Goal: Task Accomplishment & Management: Use online tool/utility

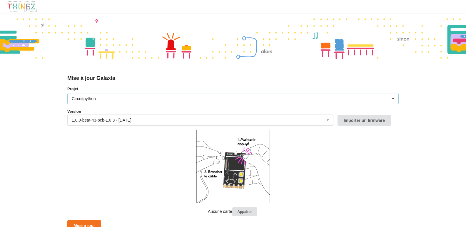
click at [393, 98] on icon at bounding box center [393, 99] width 9 height 11
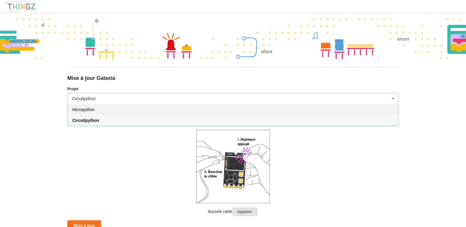
click at [88, 109] on span "Micropython" at bounding box center [83, 109] width 22 height 5
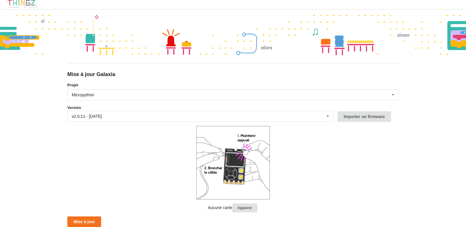
scroll to position [1, 0]
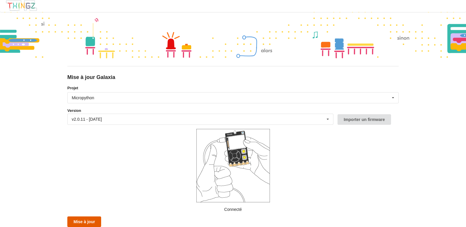
click at [89, 222] on button "Mise à jour" at bounding box center [84, 222] width 34 height 11
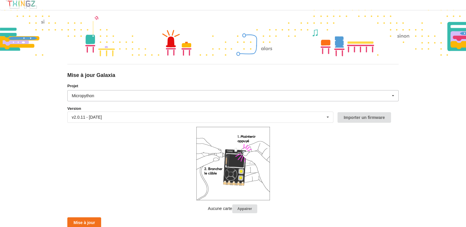
scroll to position [4, 0]
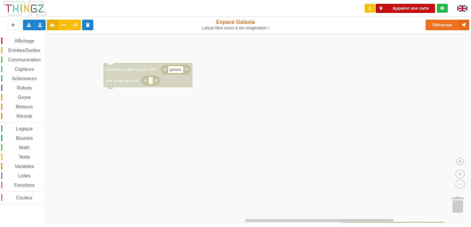
click at [404, 10] on button "Appairer une carte" at bounding box center [404, 8] width 59 height 9
click at [396, 7] on button "Appairer une carte" at bounding box center [404, 8] width 59 height 9
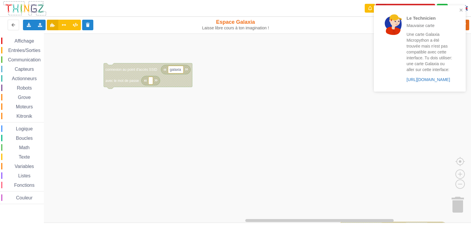
click at [413, 79] on link "https://play.thingz.co/galaxia-micropython" at bounding box center [428, 79] width 44 height 5
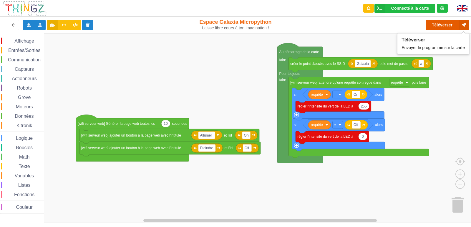
click at [445, 24] on button "Téléverser" at bounding box center [447, 25] width 44 height 11
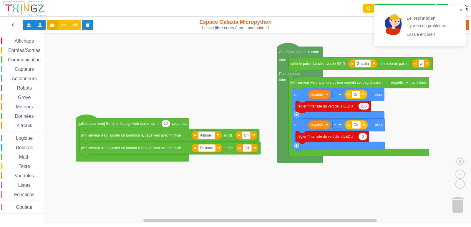
click at [451, 44] on div "Le Technicien Il y a eu un problème... Essaie encore !" at bounding box center [420, 25] width 92 height 41
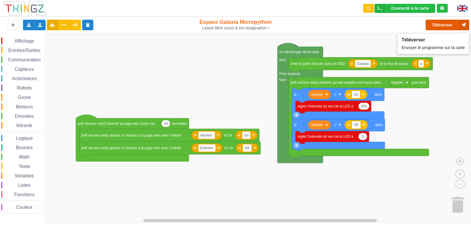
click at [442, 24] on button "Téléverser" at bounding box center [447, 25] width 44 height 11
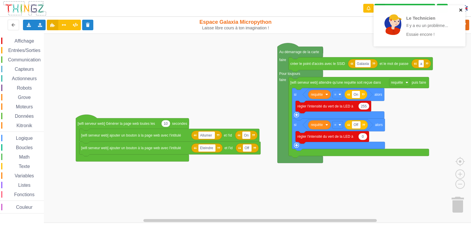
click at [463, 10] on div "Le Technicien Il y a eu un problème... Essaie encore !" at bounding box center [419, 25] width 92 height 41
click at [462, 9] on icon "close" at bounding box center [461, 10] width 4 height 5
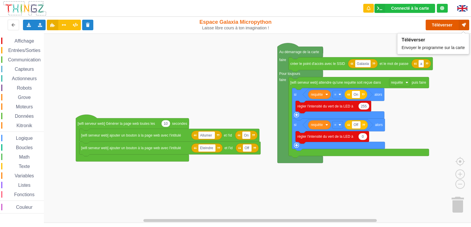
click at [443, 25] on button "Téléverser" at bounding box center [447, 25] width 44 height 11
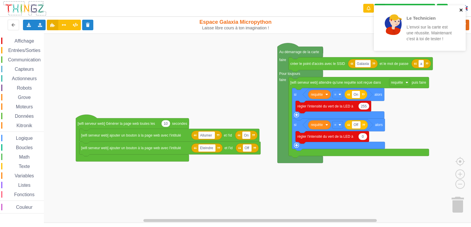
click at [459, 8] on icon "close" at bounding box center [461, 10] width 4 height 5
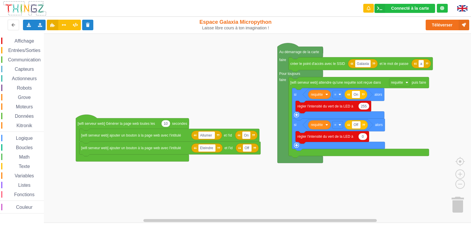
click at [151, 52] on rect "Espace de travail de Blocky" at bounding box center [237, 129] width 475 height 190
click at [63, 25] on icon at bounding box center [63, 25] width 5 height 4
